Goal: Information Seeking & Learning: Learn about a topic

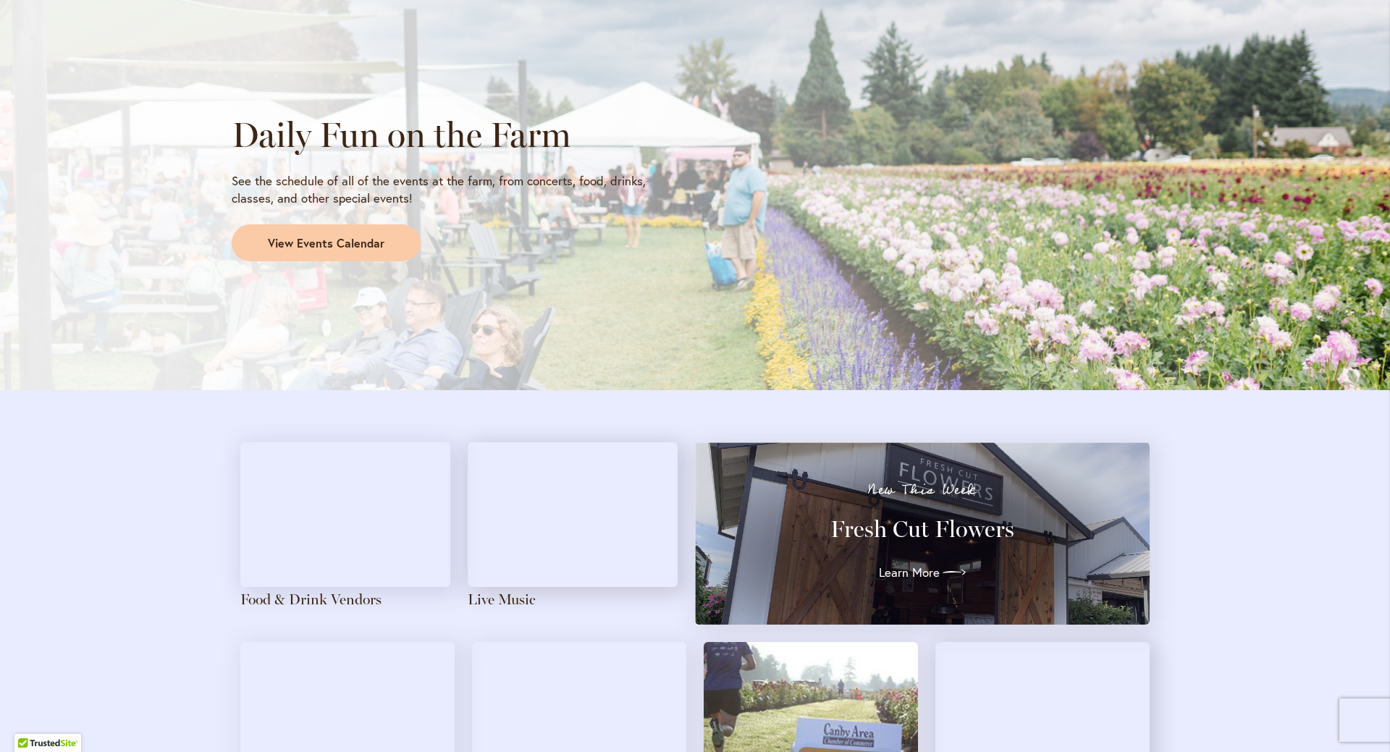
scroll to position [1303, 0]
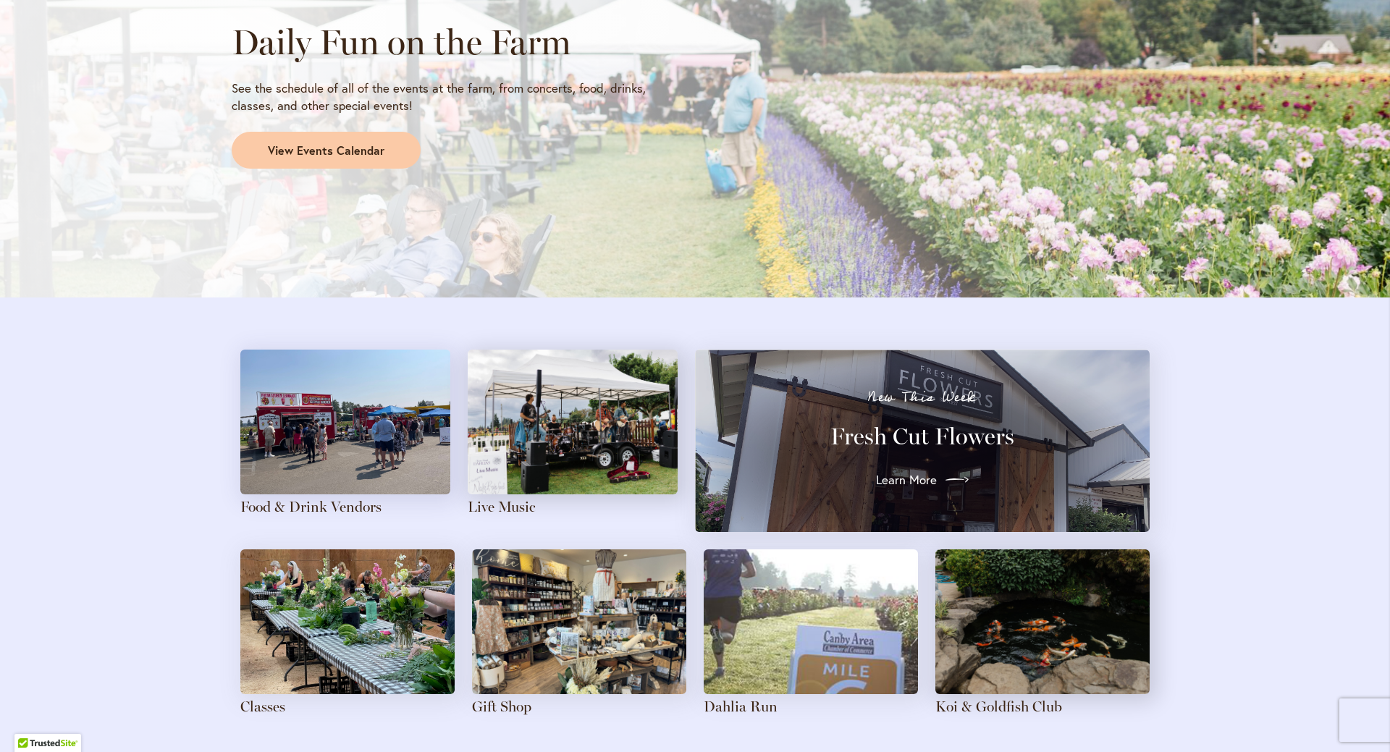
click at [897, 478] on span "Learn More" at bounding box center [906, 479] width 61 height 17
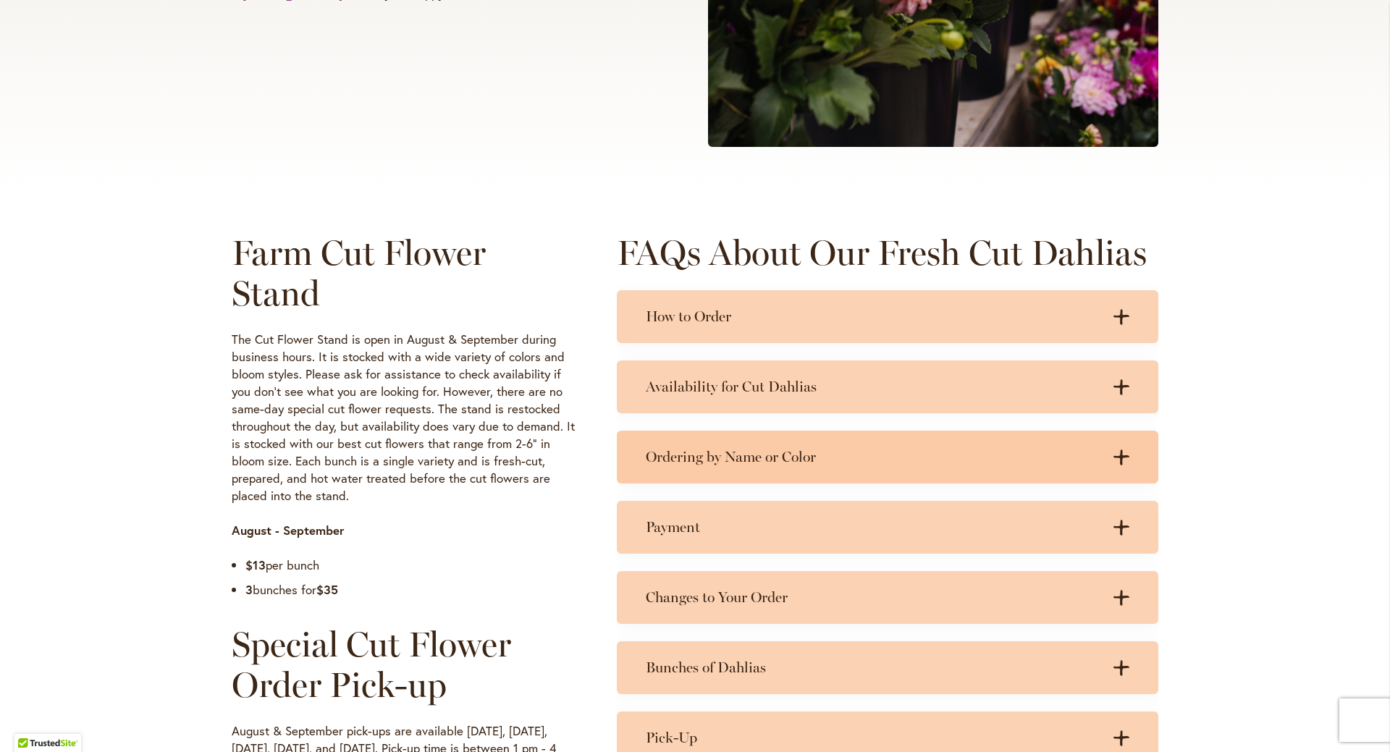
scroll to position [579, 0]
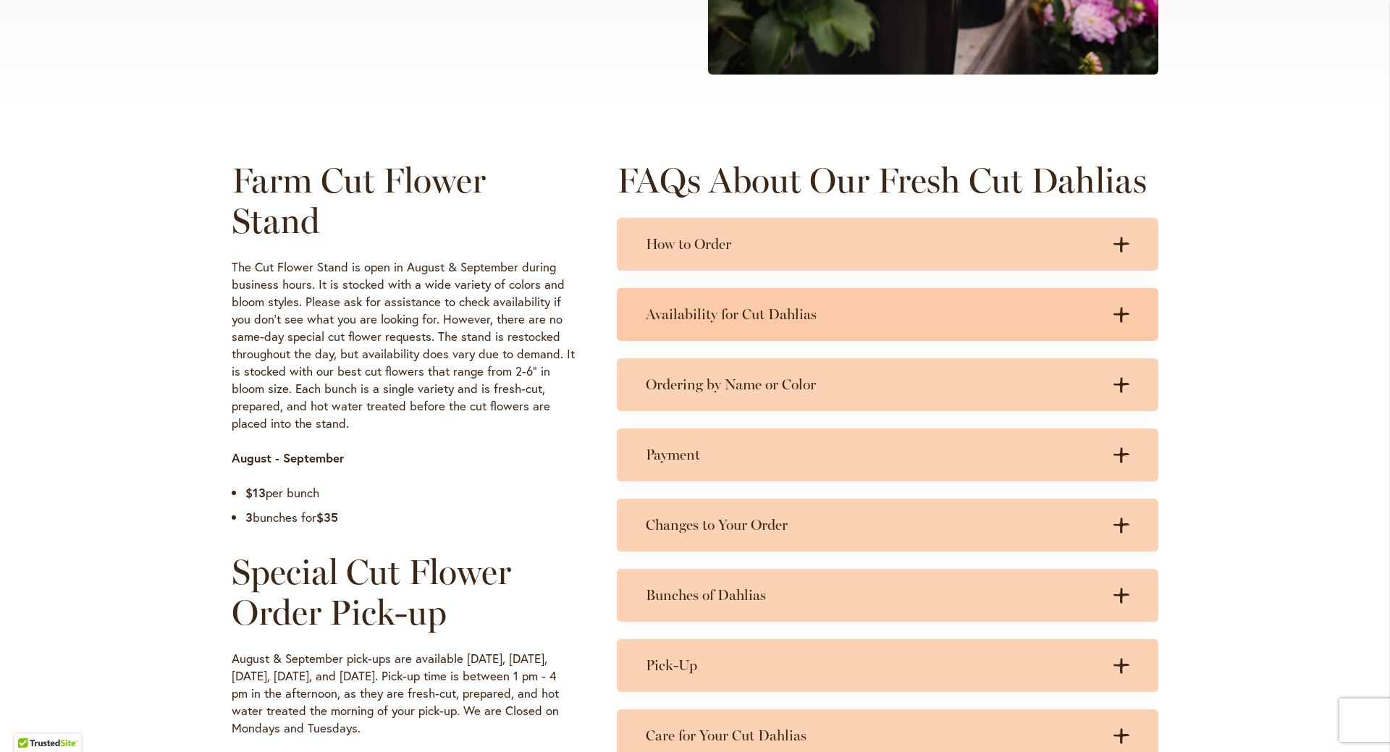
click at [1114, 319] on icon ".cls-1 { fill: #3c2616; stroke-width: 0px; }" at bounding box center [1121, 315] width 16 height 16
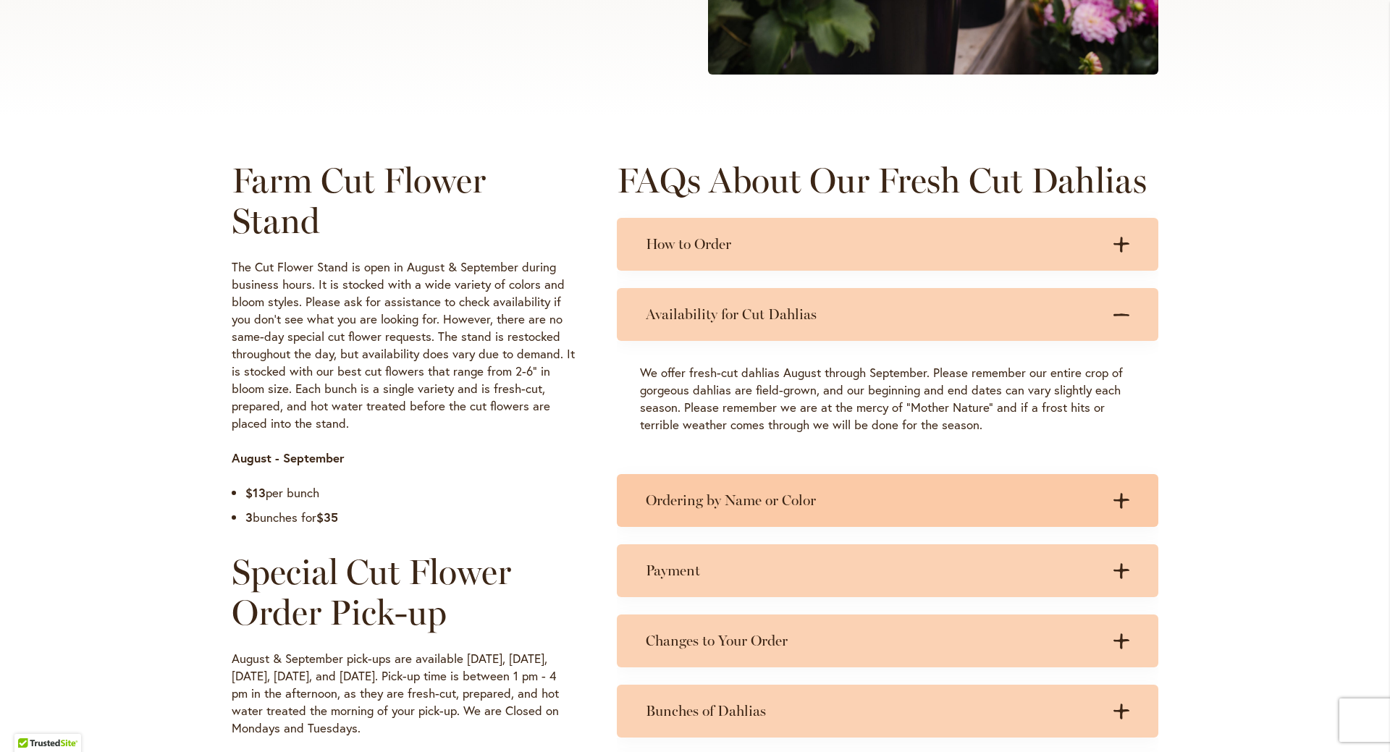
click at [1115, 501] on icon at bounding box center [1121, 500] width 16 height 15
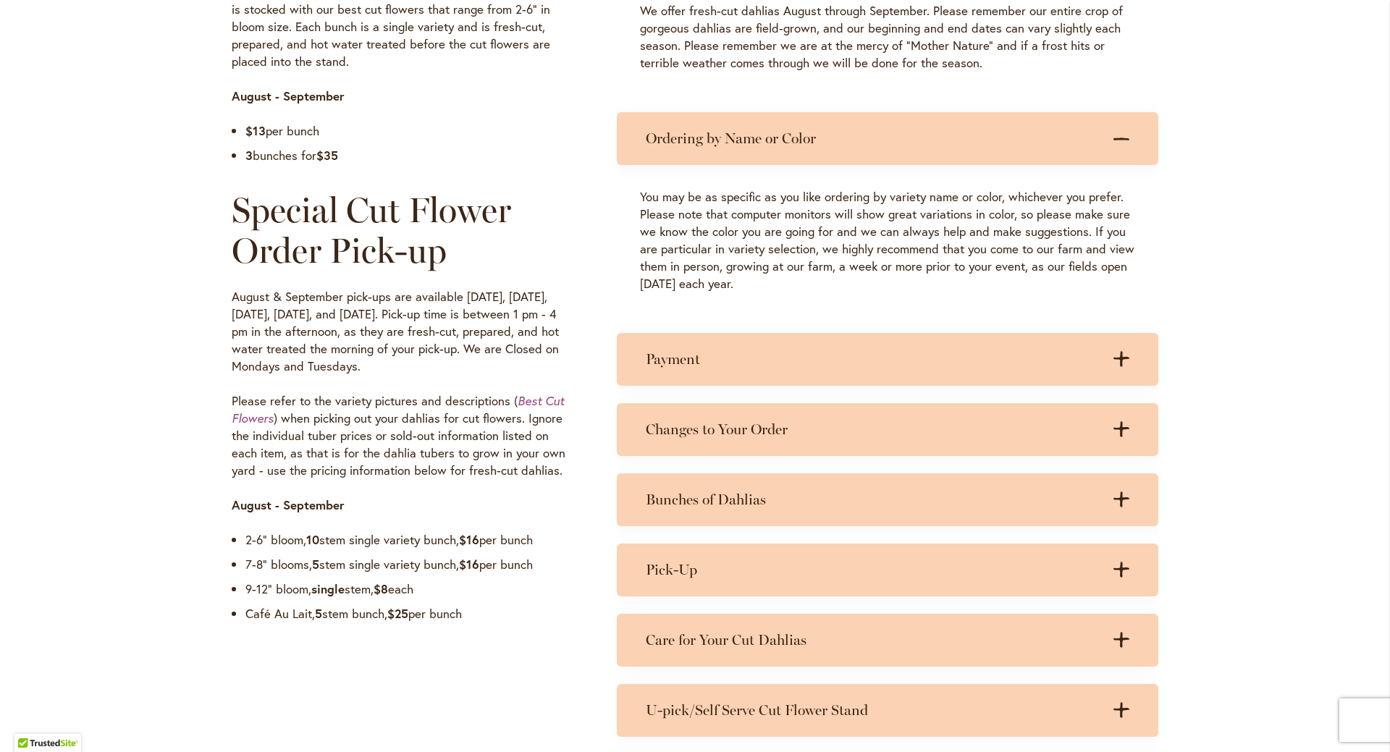
scroll to position [1013, 0]
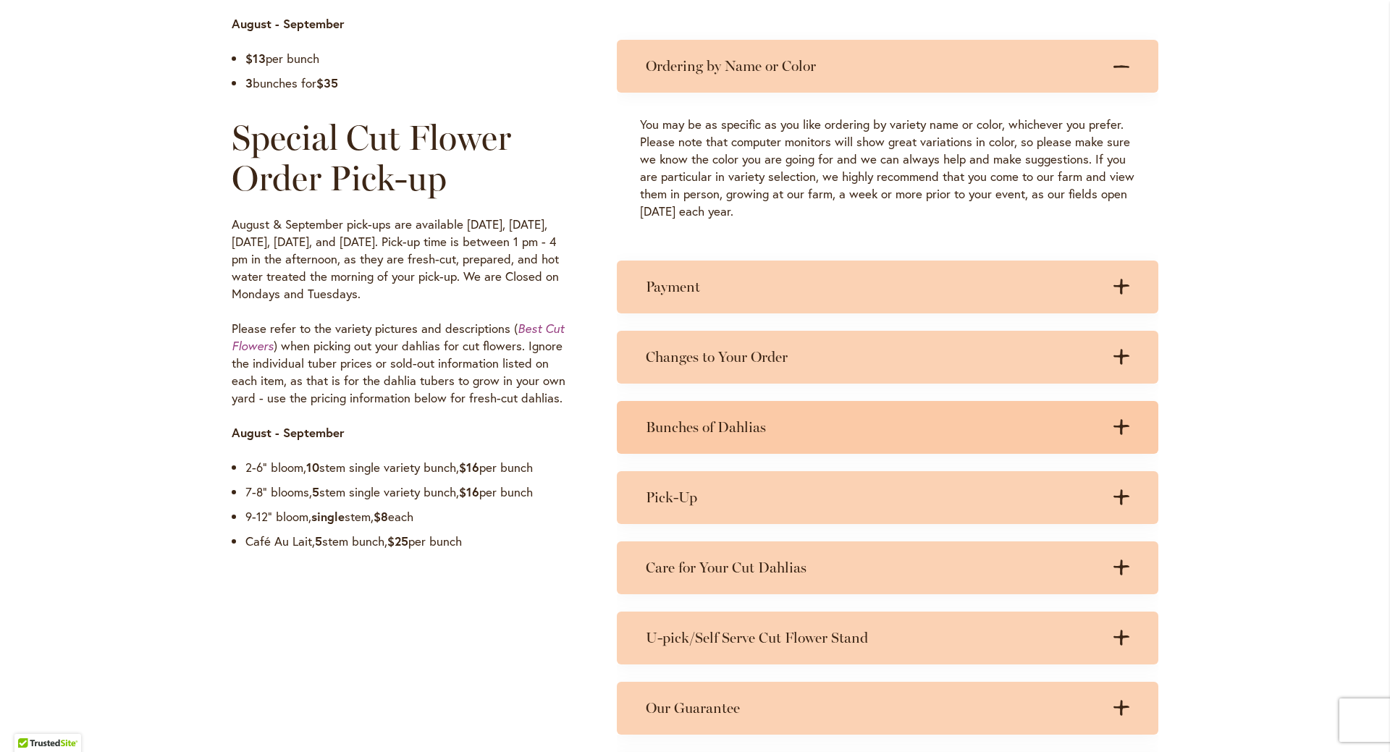
click at [1114, 427] on icon at bounding box center [1121, 427] width 16 height 15
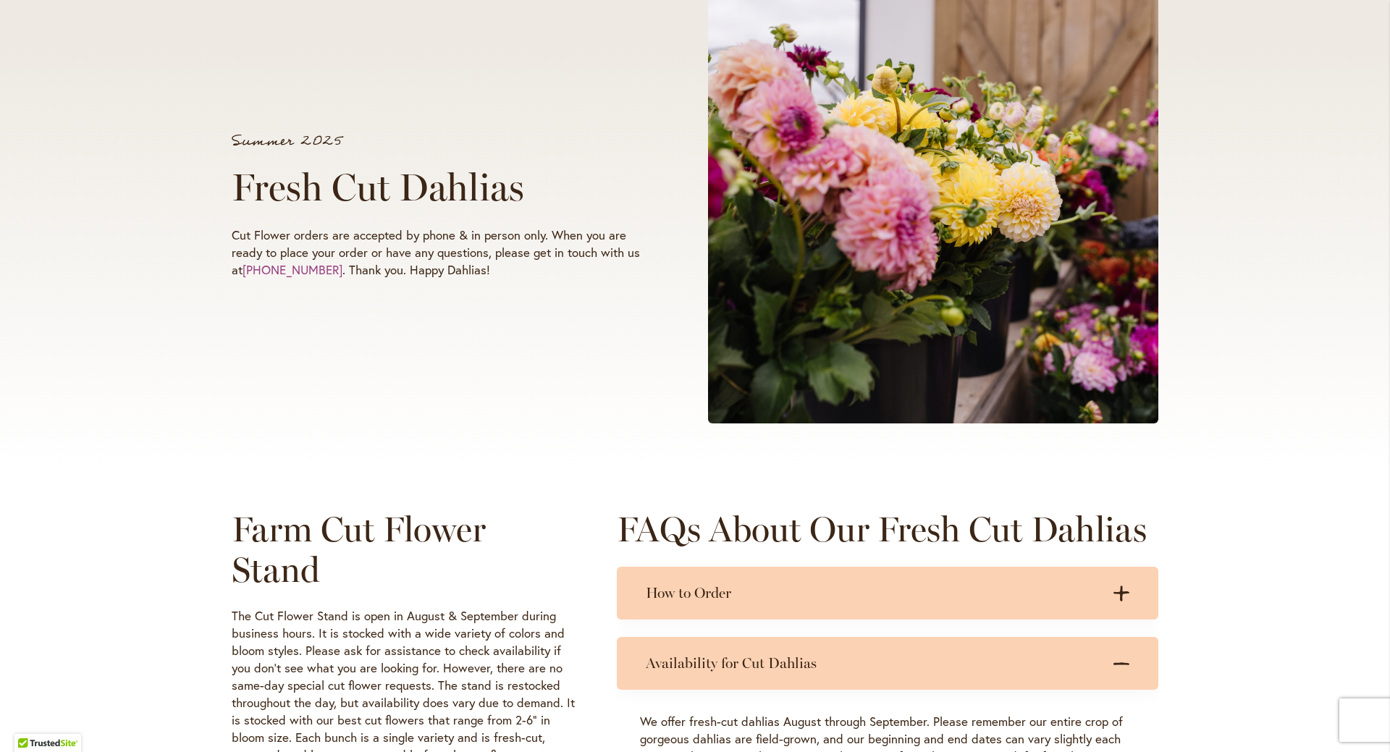
scroll to position [217, 0]
